Goal: Task Accomplishment & Management: Use online tool/utility

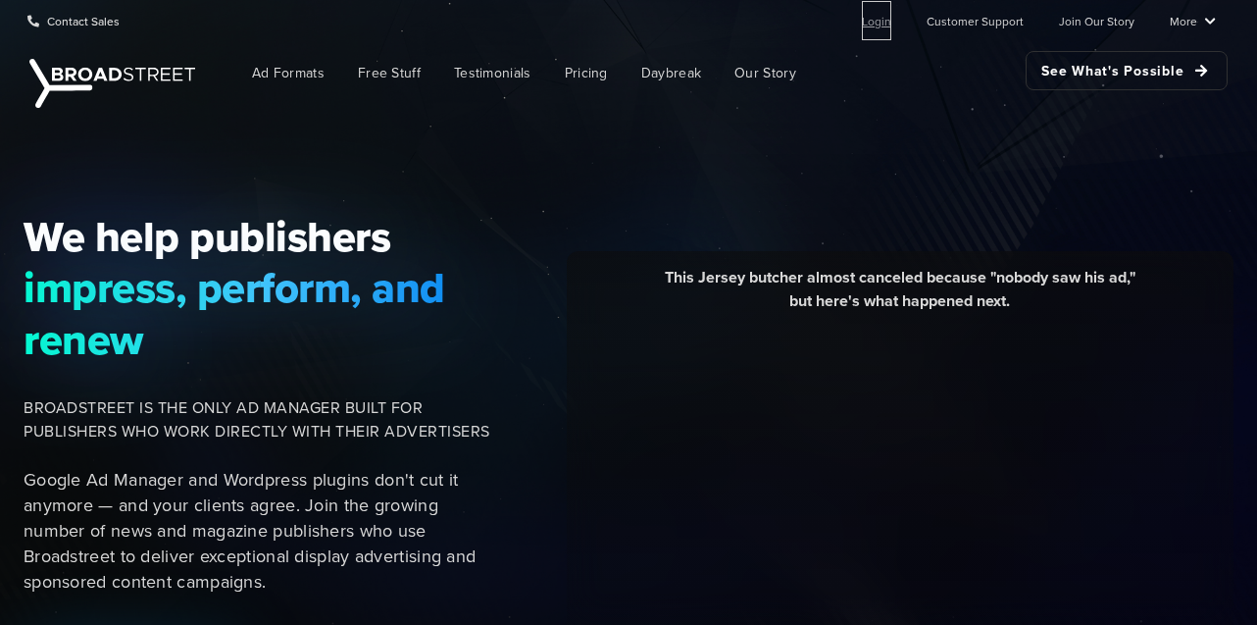
click at [883, 22] on link "Login" at bounding box center [876, 20] width 29 height 39
click at [887, 21] on link "Login" at bounding box center [876, 20] width 29 height 39
